Goal: Task Accomplishment & Management: Manage account settings

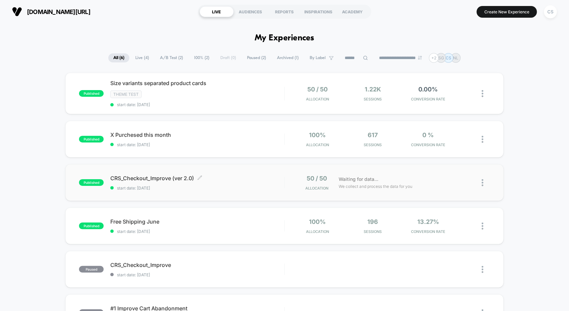
click at [230, 177] on span "CRS_Checkout_Improve (ver 2.0) Click to edit experience details" at bounding box center [197, 178] width 174 height 7
